Goal: Task Accomplishment & Management: Manage account settings

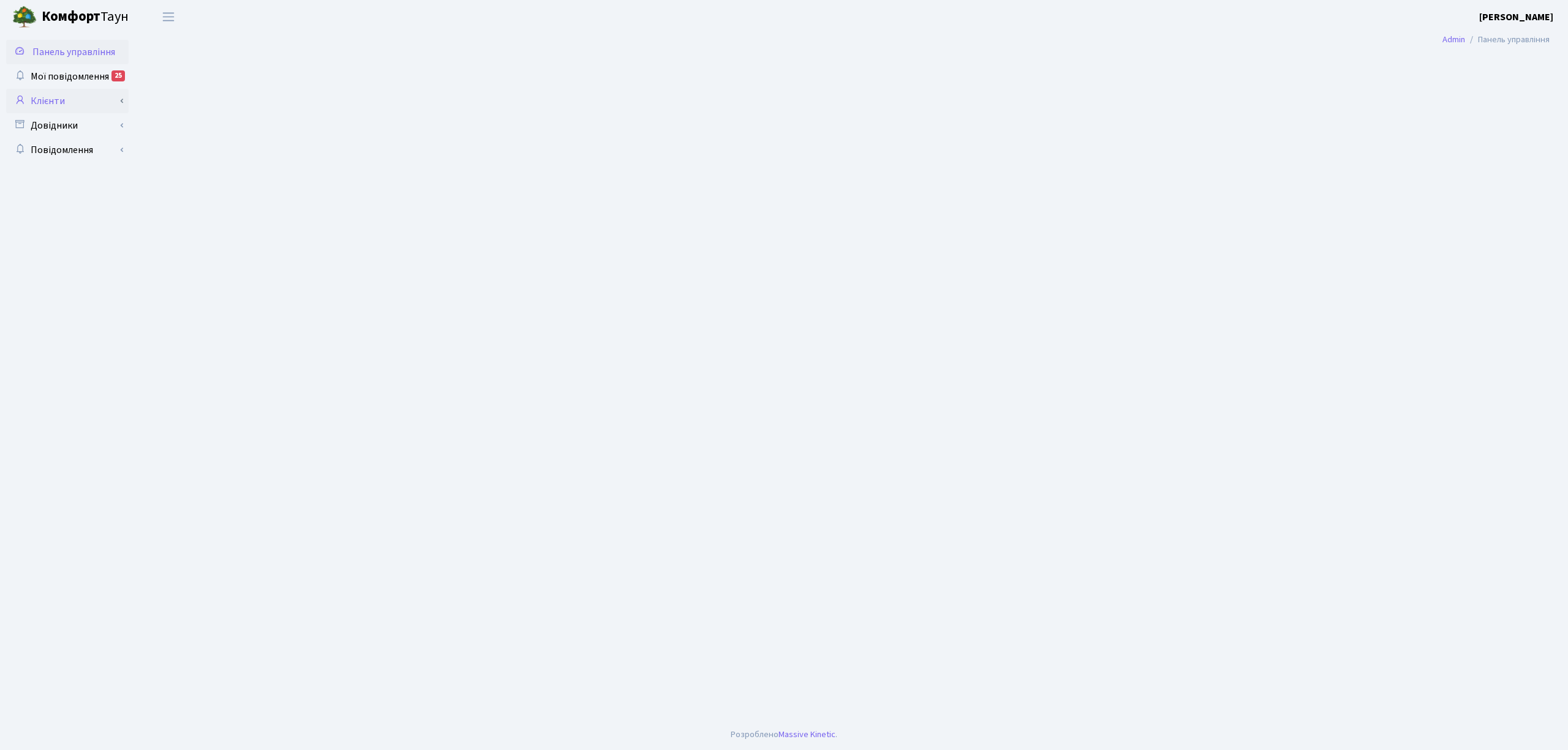
click at [86, 104] on link "Клієнти" at bounding box center [67, 101] width 123 height 25
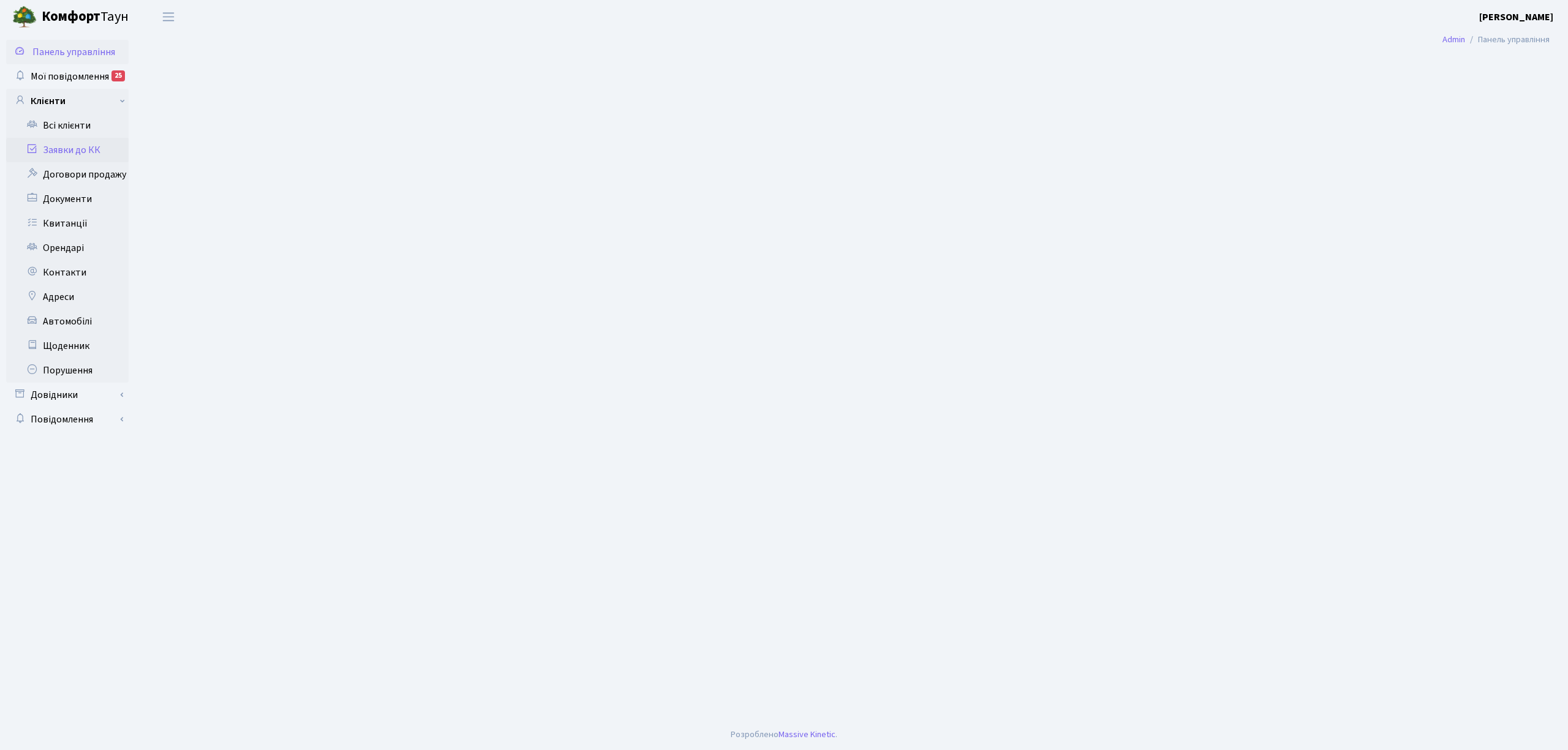
click at [84, 149] on link "Заявки до КК" at bounding box center [67, 150] width 123 height 25
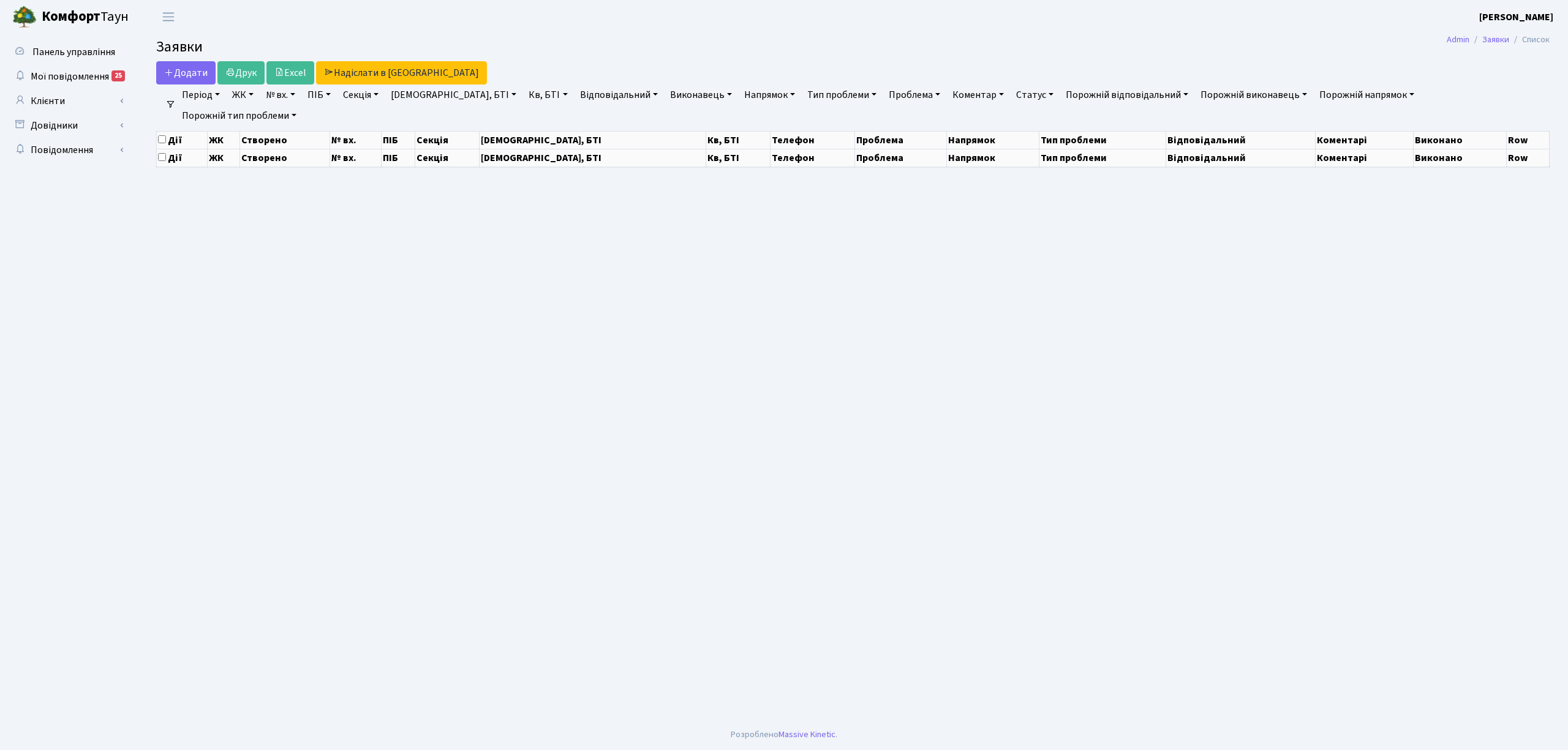
select select "25"
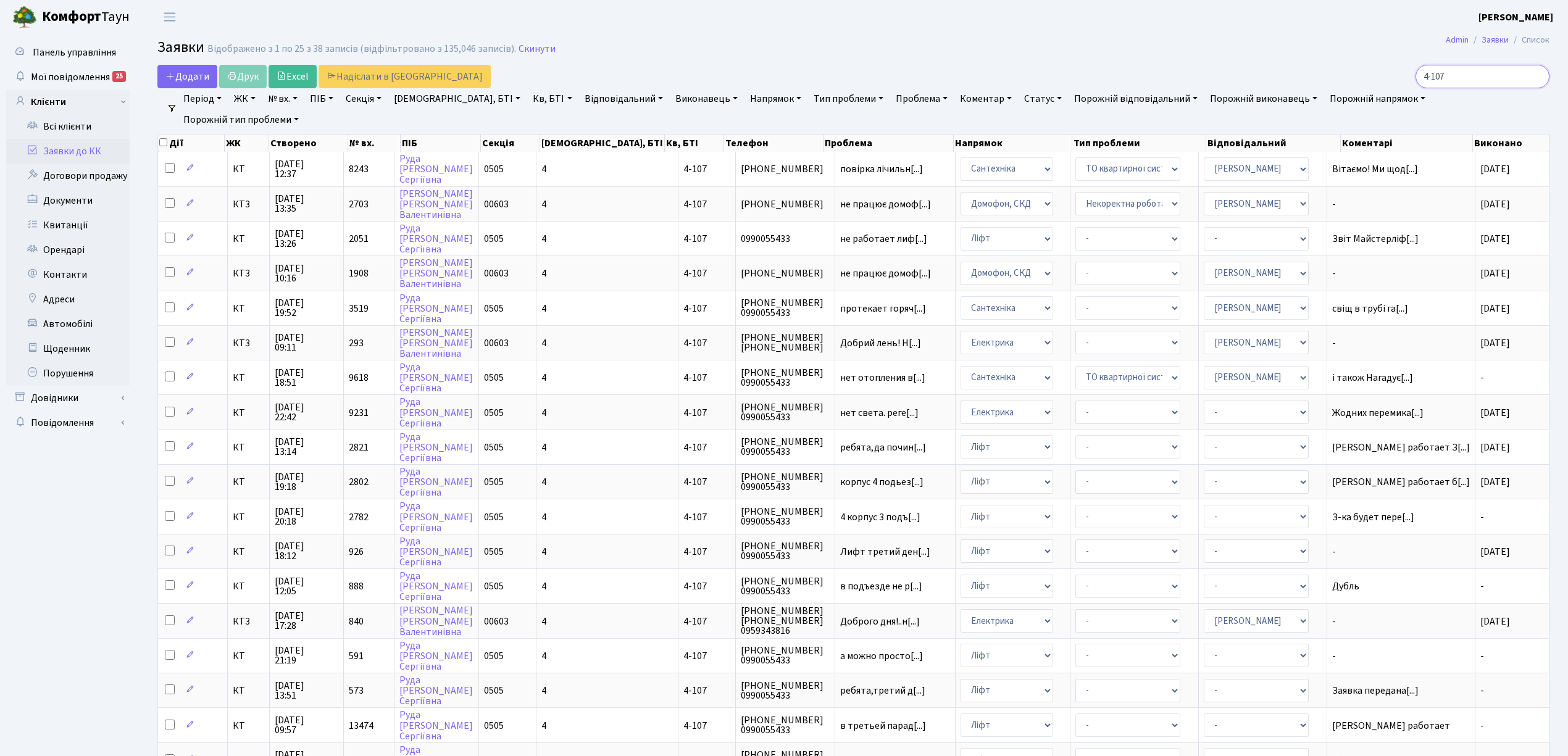
click at [1535, 76] on input "4-107" at bounding box center [1482, 76] width 134 height 24
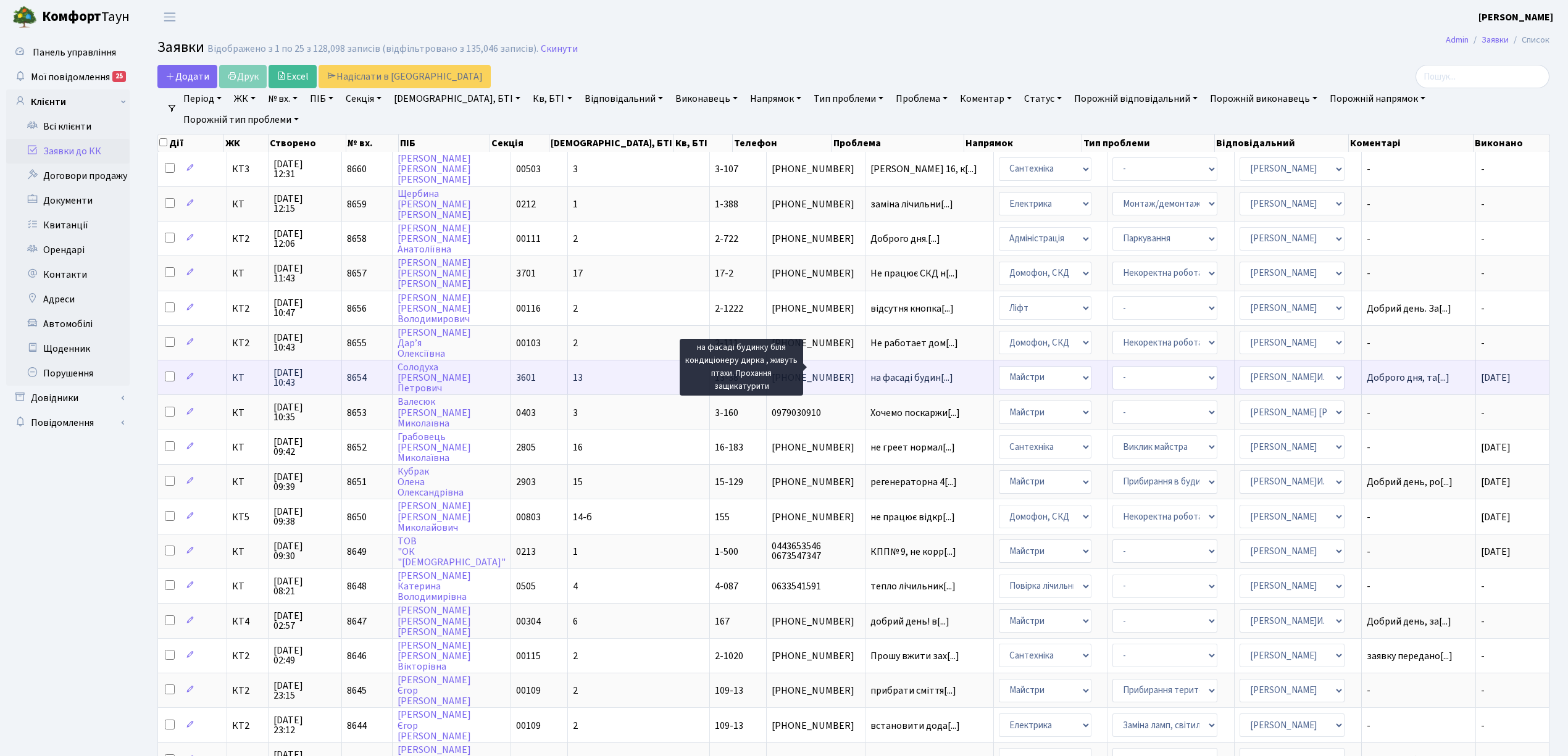
click at [871, 370] on span "на фасаді будин[...]" at bounding box center [912, 377] width 83 height 13
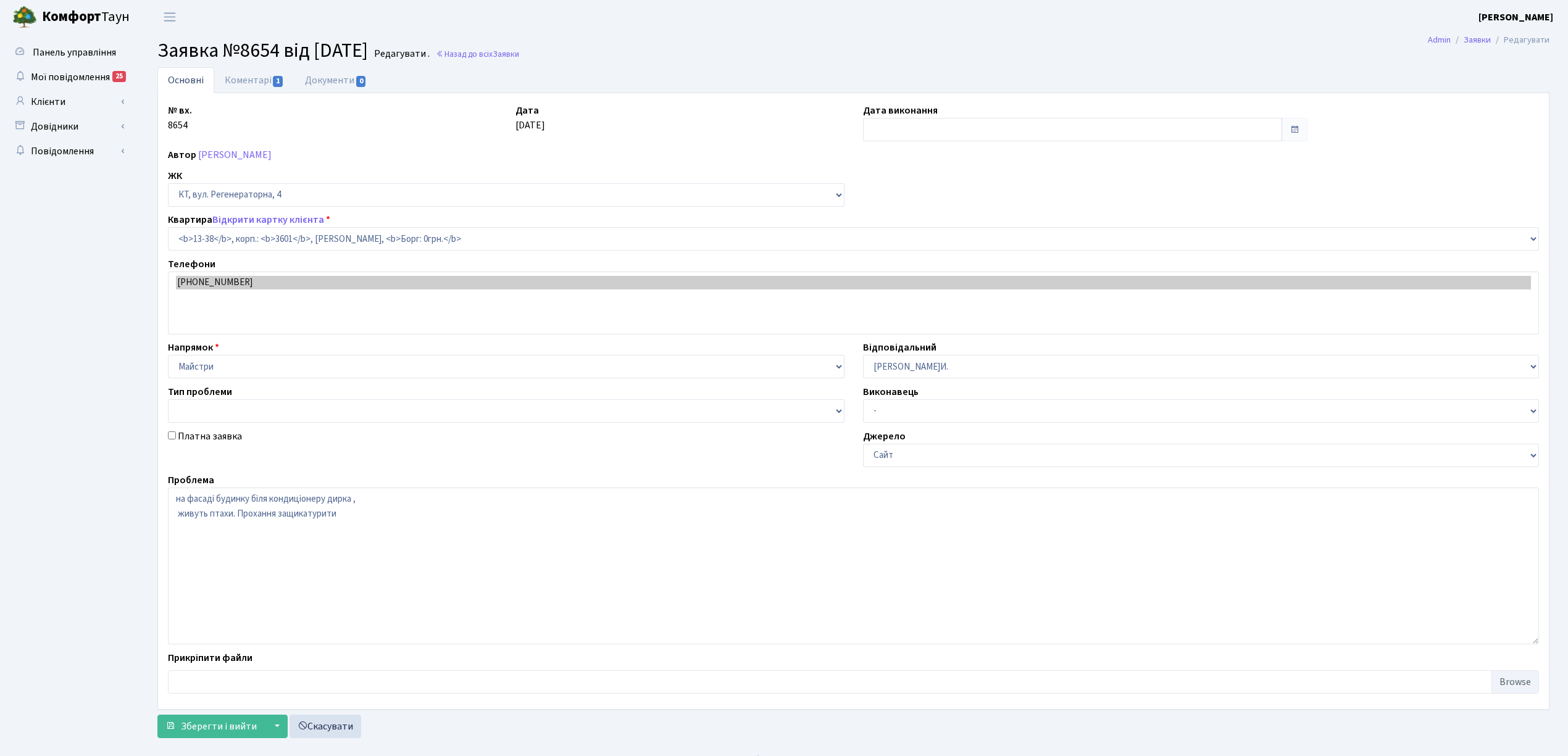
select select "7684"
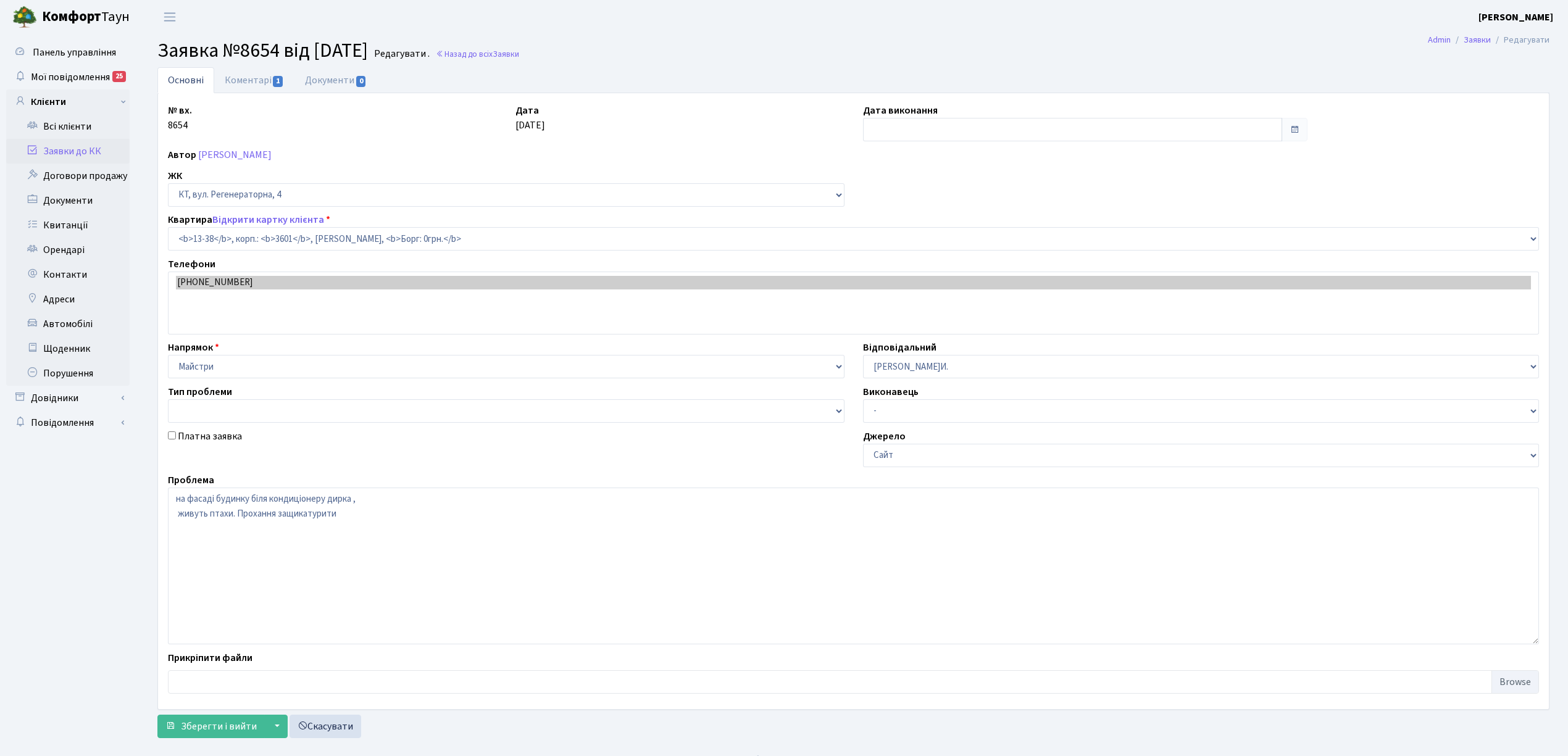
type input "[DATE]"
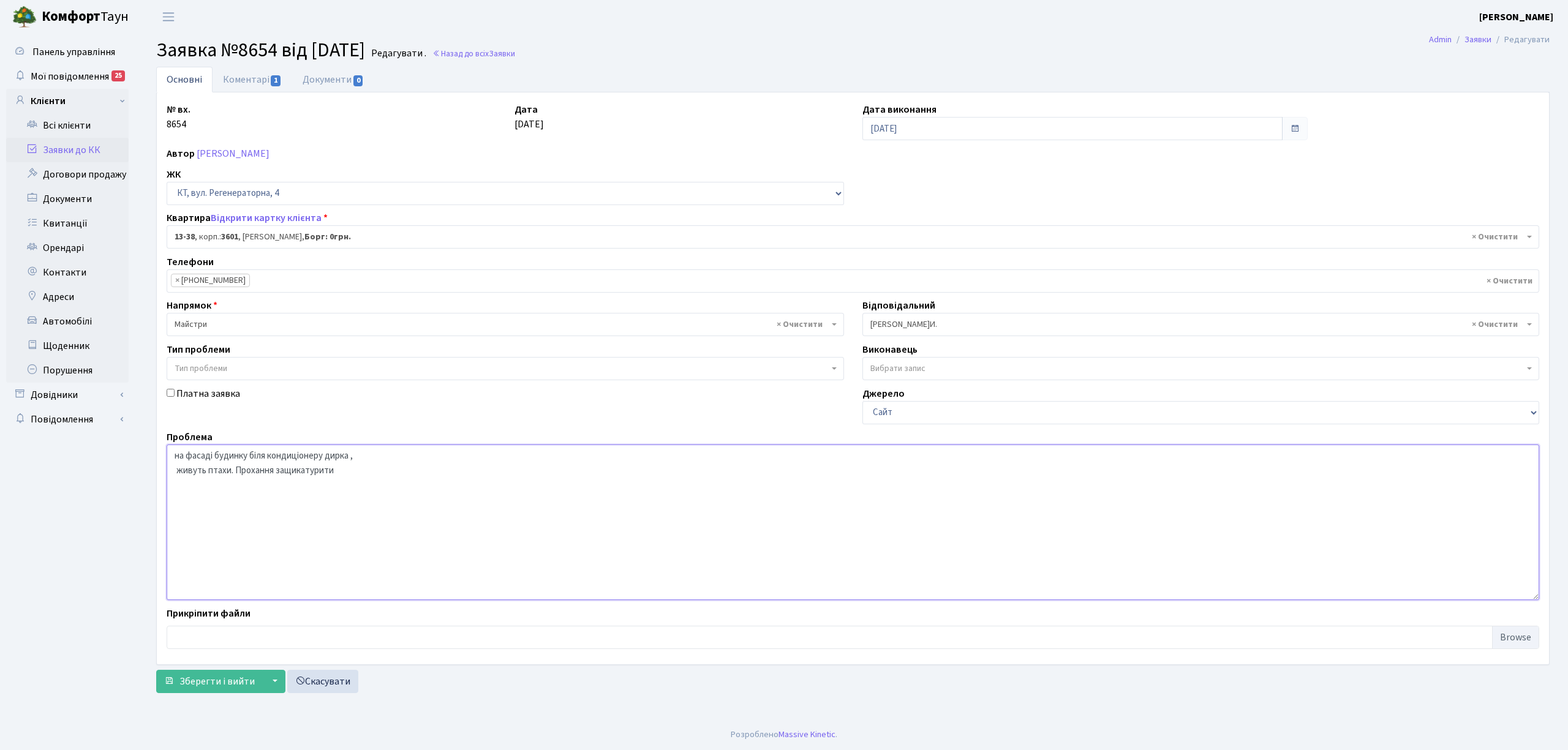
drag, startPoint x: 341, startPoint y: 472, endPoint x: 282, endPoint y: 484, distance: 60.2
click at [276, 480] on textarea "на фасаді будинку біля кондиціонеру дирка , живуть птахи. Прохання защикатурити" at bounding box center [853, 521] width 1372 height 156
type textarea "на фасаді будинку біля кондиціонеру дирка , живуть птахи. Прохання відремонтува…"
click at [218, 679] on span "Зберегти і вийти" at bounding box center [217, 681] width 76 height 13
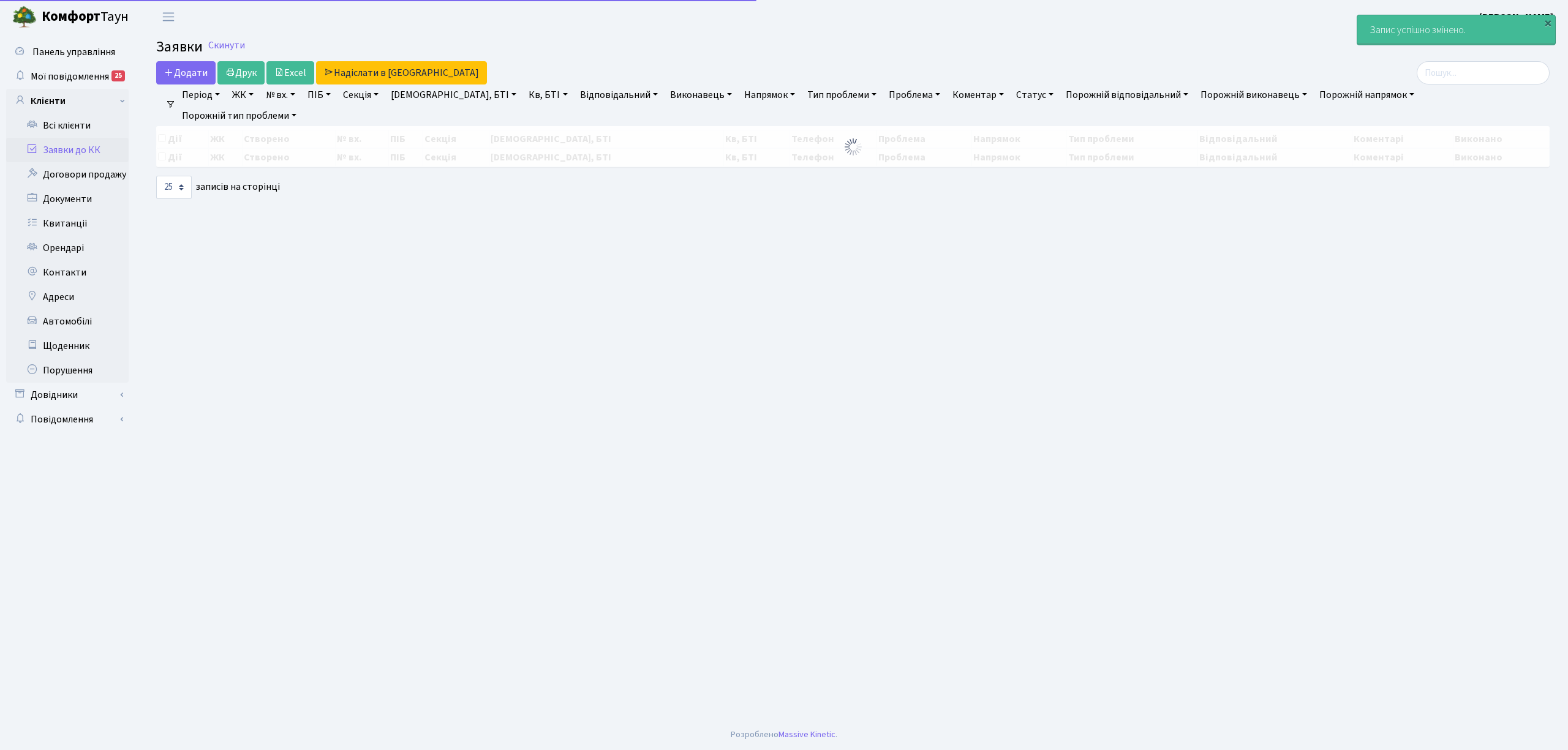
select select "25"
